Goal: Transaction & Acquisition: Book appointment/travel/reservation

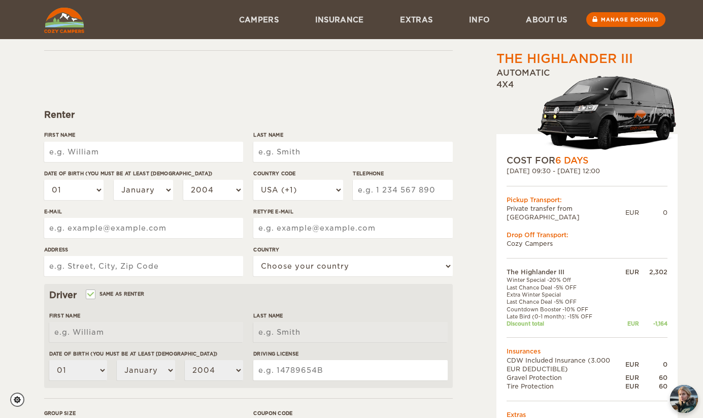
scroll to position [44, 0]
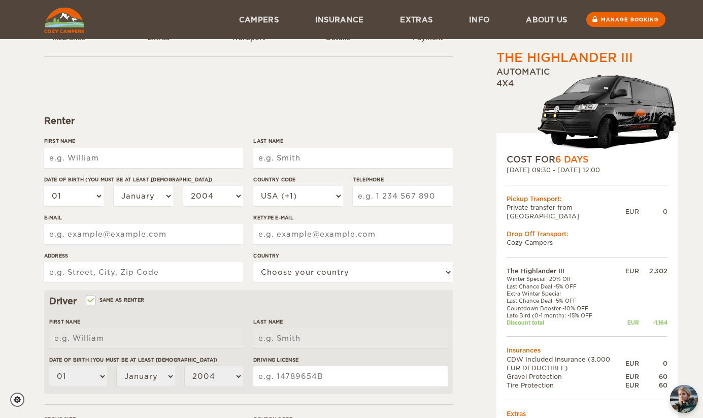
click at [141, 157] on input "First Name" at bounding box center [143, 158] width 199 height 20
type input "Alexis"
type input "Lovelace"
type input "9043349383"
type input "amadd3990@gmail.com"
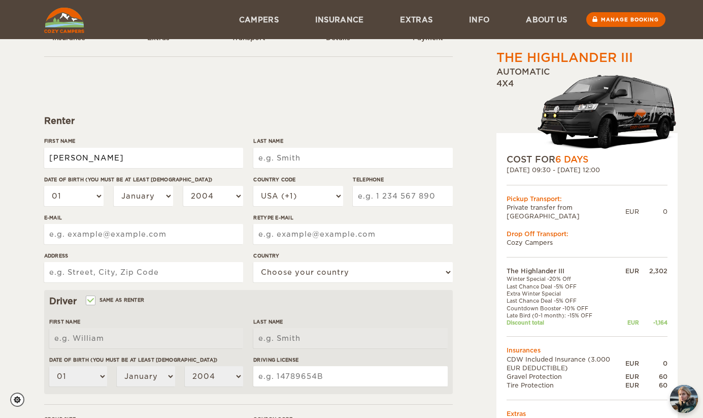
type input "amadd3990@gmail.com"
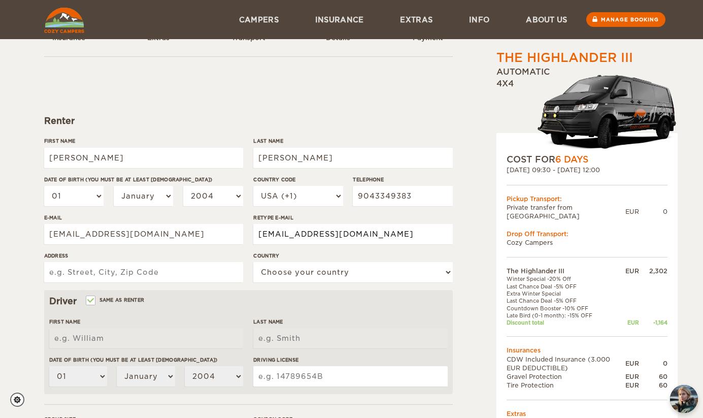
type input "315 aspen leaf drive"
select select "222"
type input "Alexis"
type input "Lovelace"
click at [84, 194] on select "01 02 03 04 05 06 07 08 09 10 11 12 13 14 15 16 17 18 19 20 21 22 23 24 25 26 2…" at bounding box center [74, 196] width 60 height 20
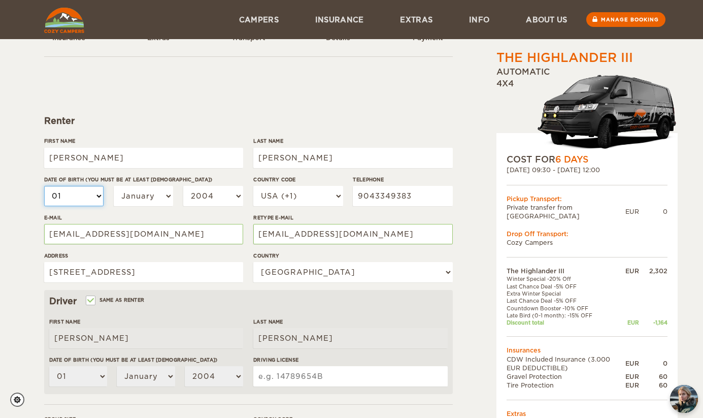
select select "03"
click at [89, 195] on select "01 02 03 04 05 06 07 08 09 10 11 12 13 14 15 16 17 18 19 20 21 22 23 24 25 26 2…" at bounding box center [74, 196] width 60 height 20
select select "09"
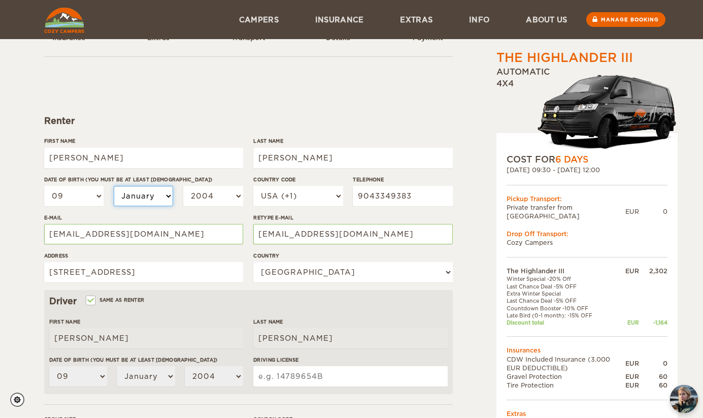
click at [150, 205] on select "January February March April May June July August September October November De…" at bounding box center [144, 196] width 60 height 20
select select "03"
click at [208, 198] on select "2004 2003 2002 2001 2000 1999 1998 1997 1996 1995 1994 1993 1992 1991 1990 1989…" at bounding box center [213, 196] width 60 height 20
select select "1990"
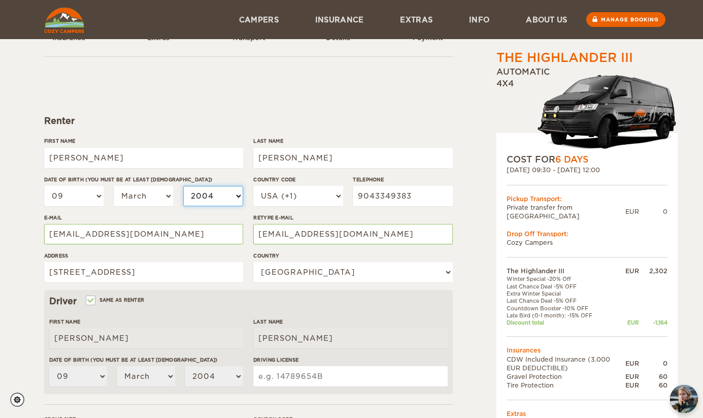
select select "1990"
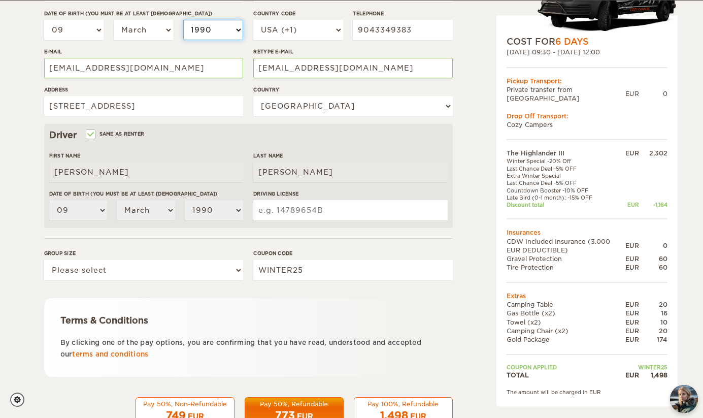
scroll to position [210, 0]
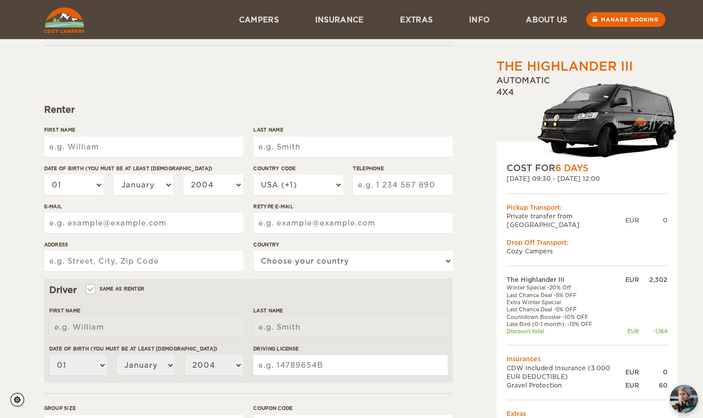
scroll to position [53, 0]
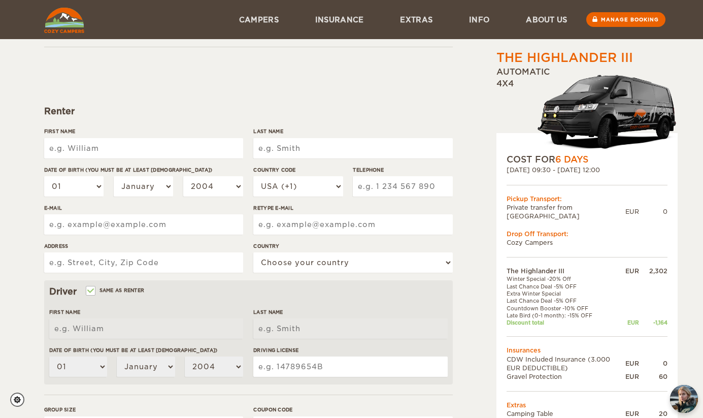
click at [179, 151] on input "First Name" at bounding box center [143, 148] width 199 height 20
type input "Alexis"
type input "Lovelace"
type input "9043349383"
type input "amadd3990@gmail.com"
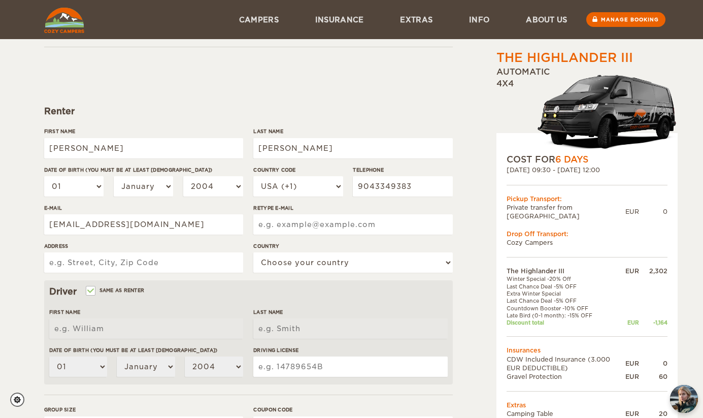
type input "amadd3990@gmail.com"
type input "315 aspen leaf drive"
select select "222"
type input "Alexis"
type input "Lovelace"
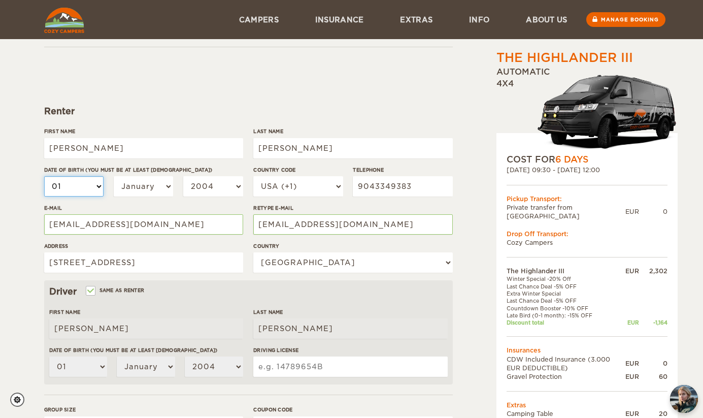
click at [88, 182] on select "01 02 03 04 05 06 07 08 09 10 11 12 13 14 15 16 17 18 19 20 21 22 23 24 25 26 2…" at bounding box center [74, 186] width 60 height 20
select select "09"
click at [152, 184] on select "January February March April May June July August September October November De…" at bounding box center [144, 186] width 60 height 20
select select "03"
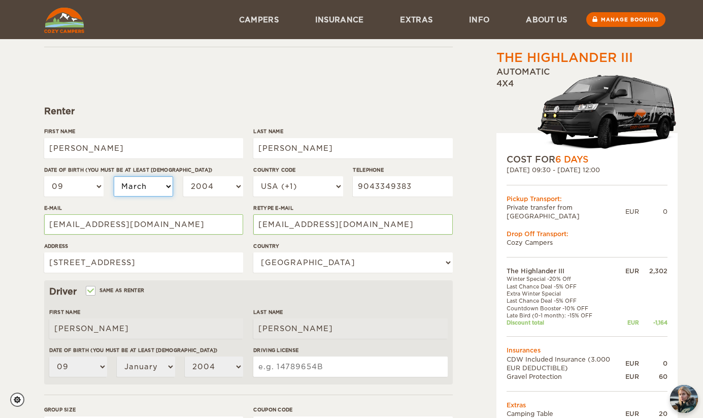
select select "03"
click at [210, 185] on select "2004 2003 2002 2001 2000 1999 1998 1997 1996 1995 1994 1993 1992 1991 1990 1989…" at bounding box center [213, 186] width 60 height 20
select select "1990"
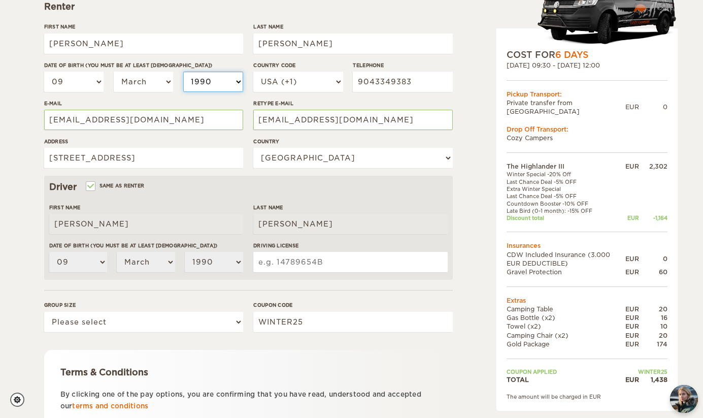
scroll to position [159, 0]
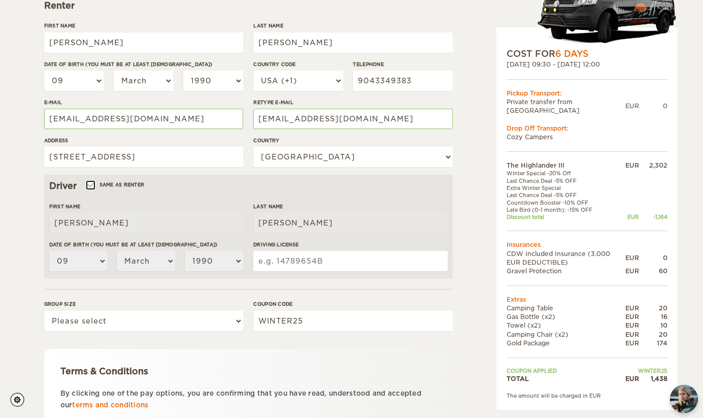
click at [93, 183] on input "Same as renter" at bounding box center [90, 186] width 7 height 7
checkbox input "false"
select select
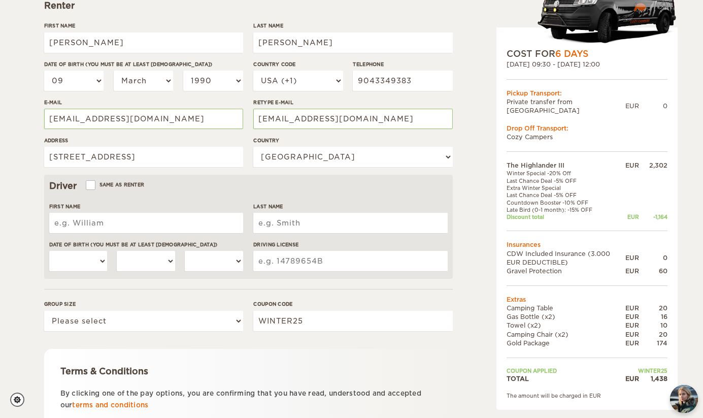
click at [94, 227] on input "First Name" at bounding box center [146, 223] width 194 height 20
type input "Joshua"
type input "Lovelace"
click at [88, 261] on select "01 02 03 04 05 06 07 08 09 10 11 12 13 14 15 16 17 18 19 20 21 22 23 24 25 26 2…" at bounding box center [78, 261] width 58 height 20
click at [142, 258] on select "January February March April May June July August September October November De…" at bounding box center [146, 261] width 58 height 20
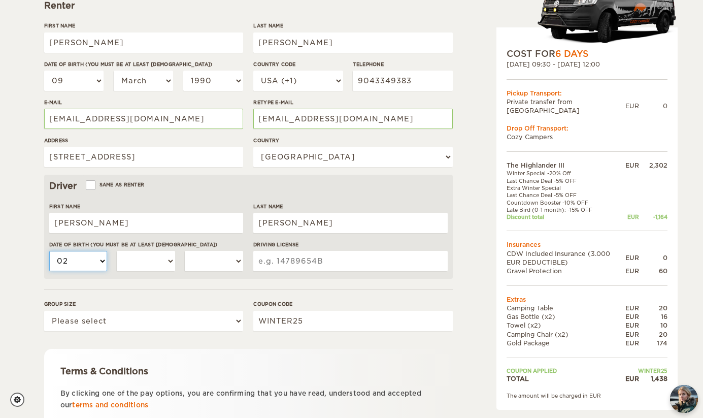
click at [94, 263] on select "01 02 03 04 05 06 07 08 09 10 11 12 13 14 15 16 17 18 19 20 21 22 23 24 25 26 2…" at bounding box center [78, 261] width 58 height 20
select select "03"
click at [133, 260] on select "January February March April May June July August September October November De…" at bounding box center [146, 261] width 58 height 20
select select "02"
click at [202, 262] on select "2004 2003 2002 2001 2000 1999 1998 1997 1996 1995 1994 1993 1992 1991 1990 1989…" at bounding box center [214, 261] width 58 height 20
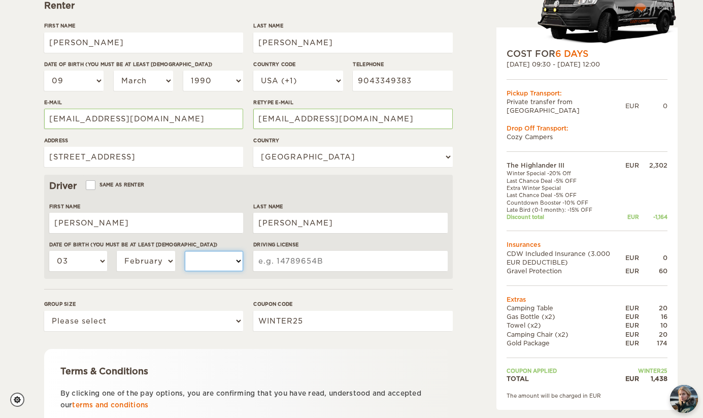
select select "1990"
click at [307, 258] on input "Driving License" at bounding box center [350, 261] width 194 height 20
type input "L142-436-90-043-0"
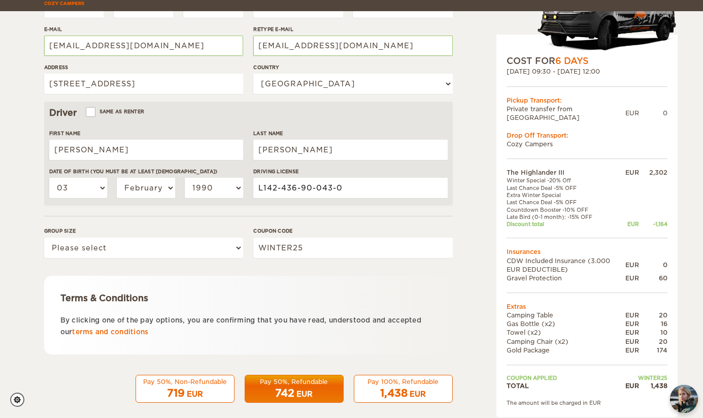
scroll to position [243, 0]
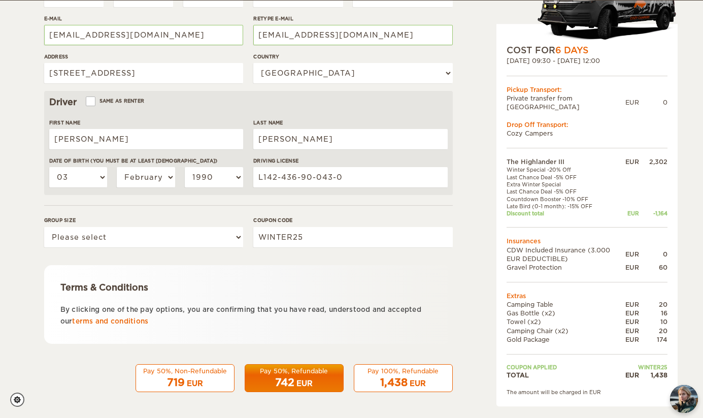
click at [155, 323] on p "By clicking one of the pay options, you are confirming that you have read, unde…" at bounding box center [248, 315] width 376 height 24
click at [152, 236] on select "Please select 1 2 3" at bounding box center [143, 237] width 199 height 20
select select "2"
click at [434, 379] on div "1,438 EUR" at bounding box center [403, 382] width 86 height 15
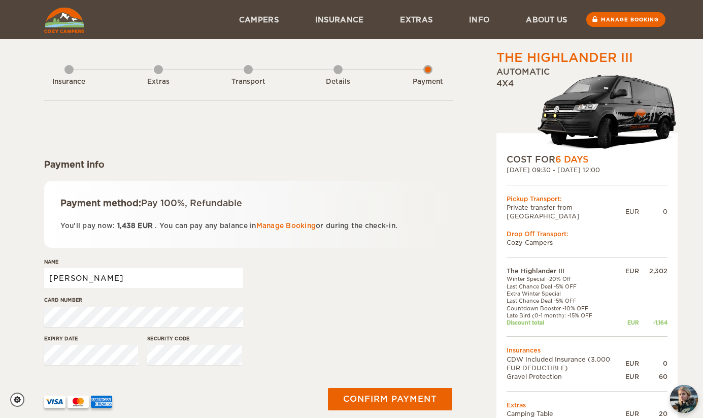
click at [124, 275] on input "Alexis" at bounding box center [143, 278] width 199 height 20
type input "Alexis Lovelace"
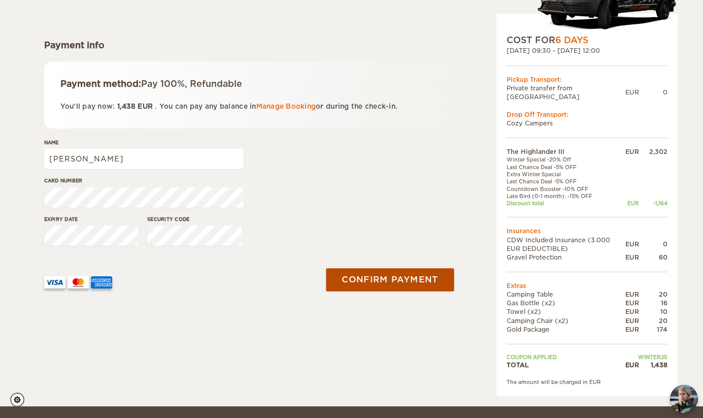
scroll to position [123, 0]
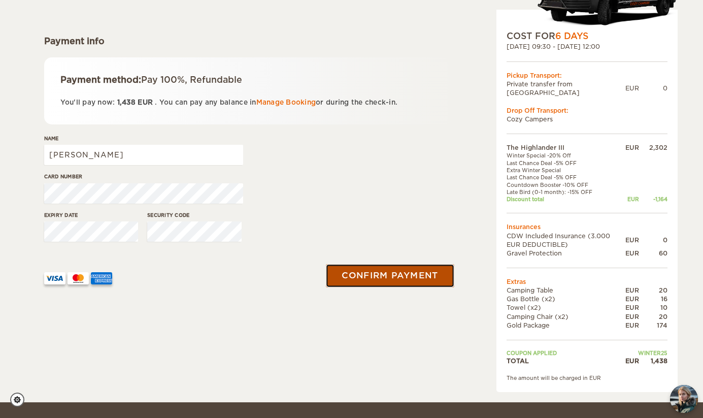
click at [387, 274] on button "Confirm payment" at bounding box center [390, 275] width 128 height 23
